Goal: Find contact information: Find contact information

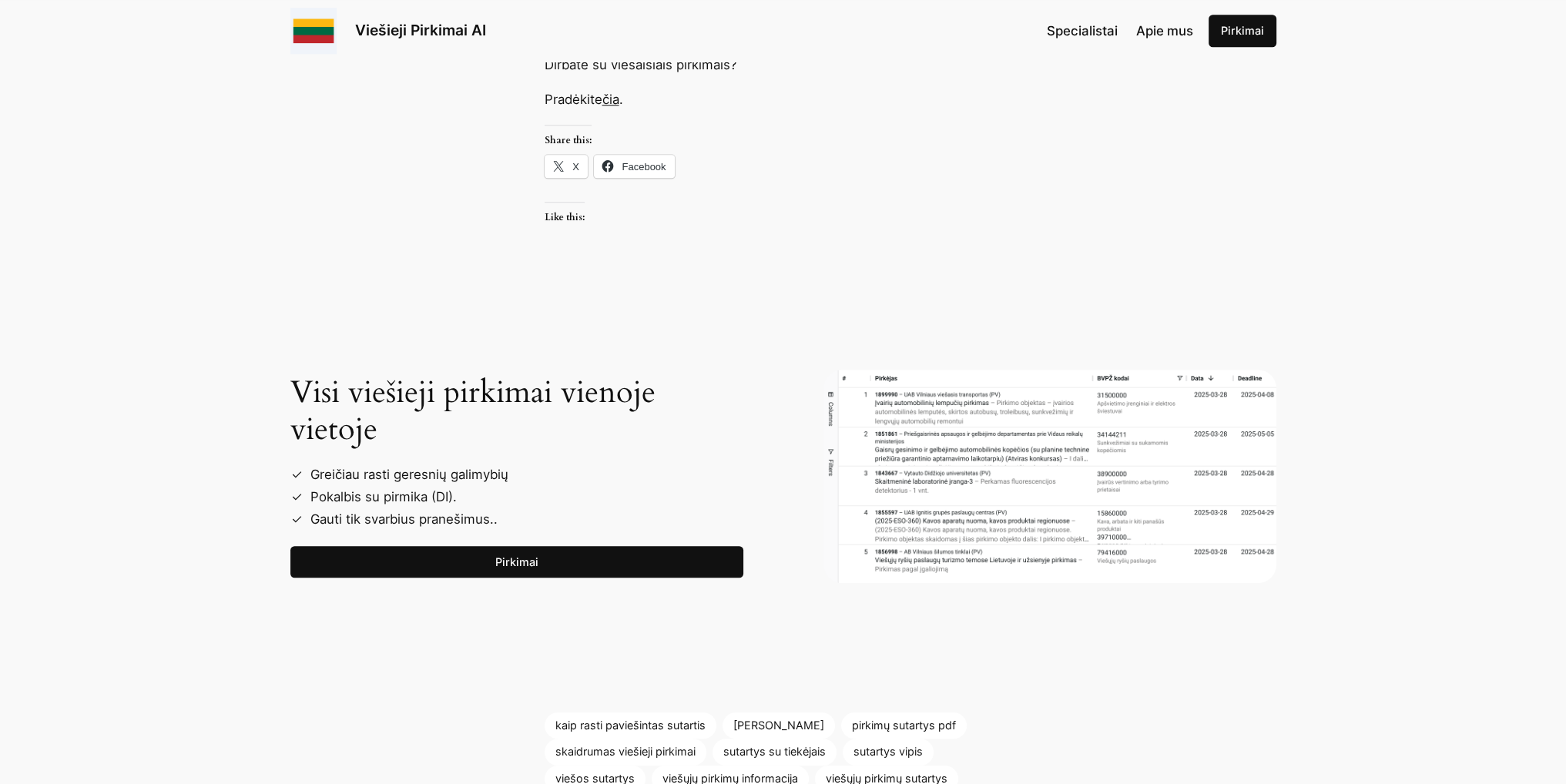
scroll to position [2079, 0]
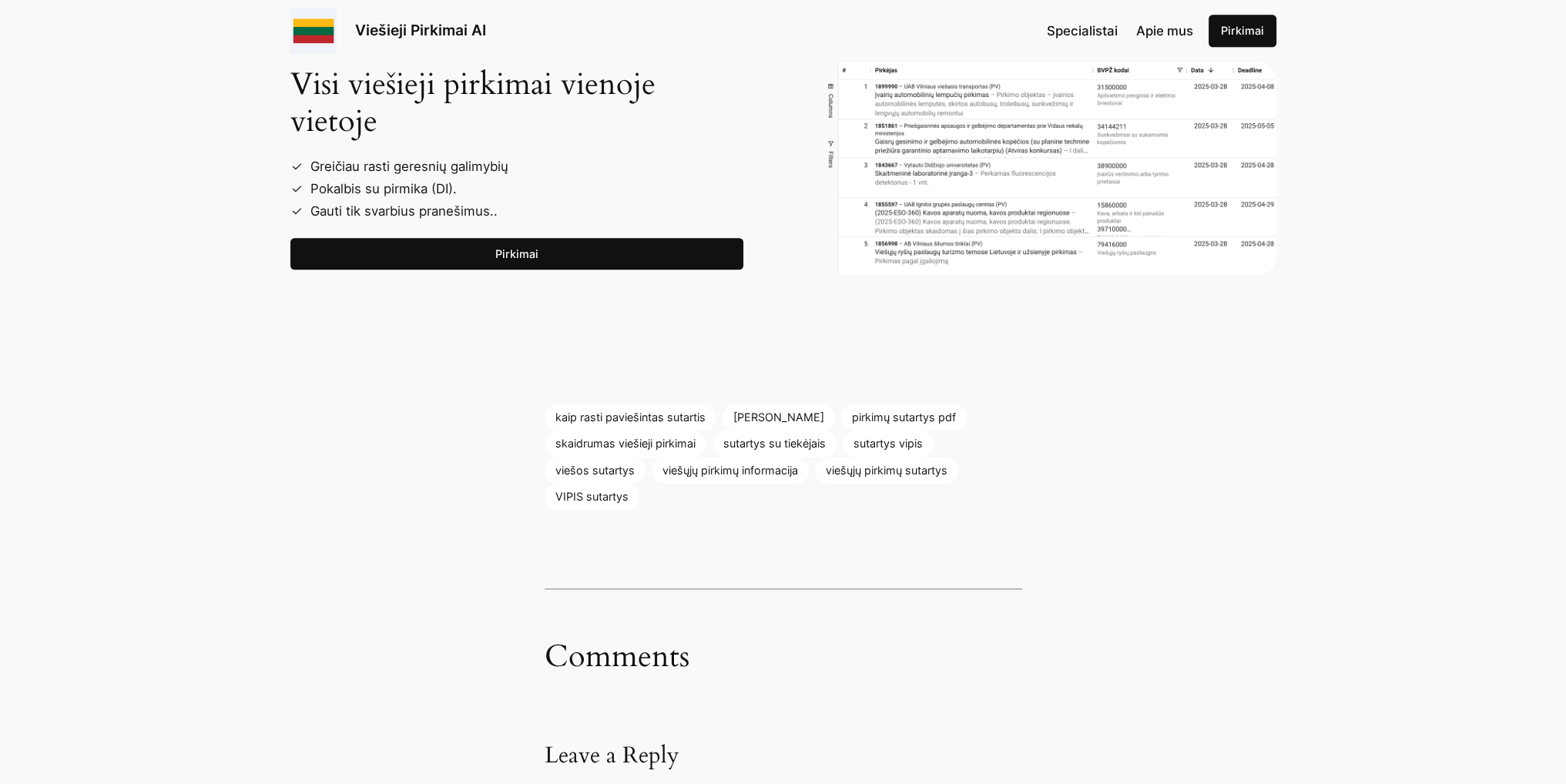
click at [437, 241] on link "Pirkimai" at bounding box center [517, 254] width 453 height 32
